Goal: Navigation & Orientation: Understand site structure

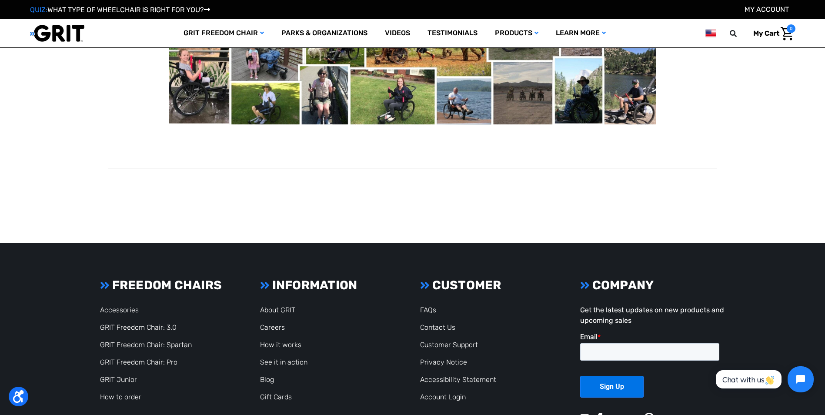
scroll to position [478, 0]
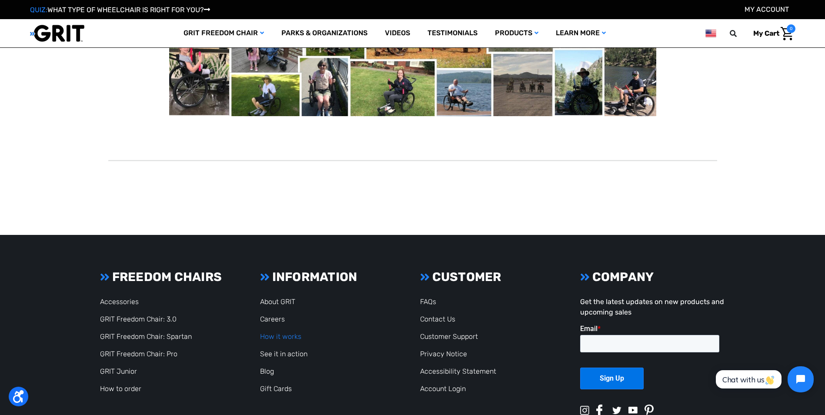
click at [271, 332] on link "How it works" at bounding box center [280, 336] width 41 height 8
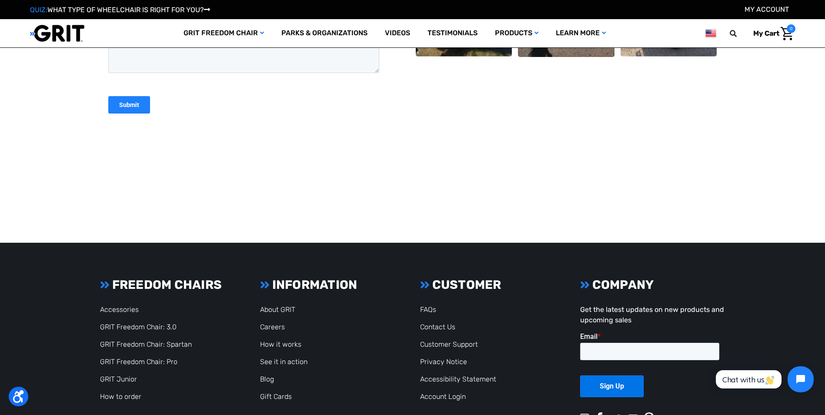
scroll to position [2043, 0]
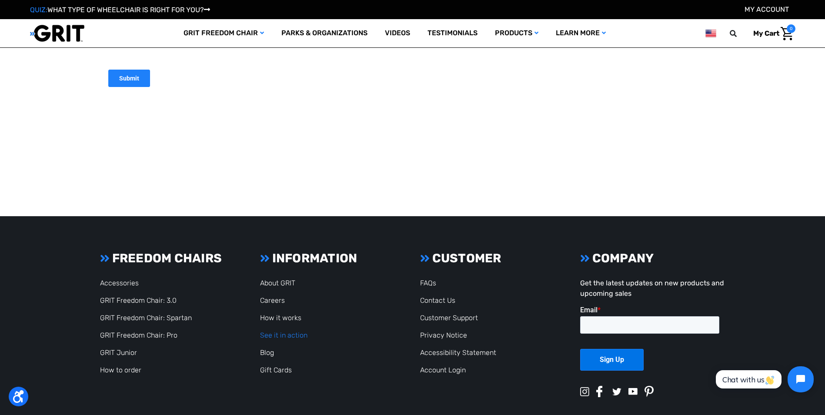
click at [290, 335] on link "See it in action" at bounding box center [283, 335] width 47 height 8
